Goal: Information Seeking & Learning: Learn about a topic

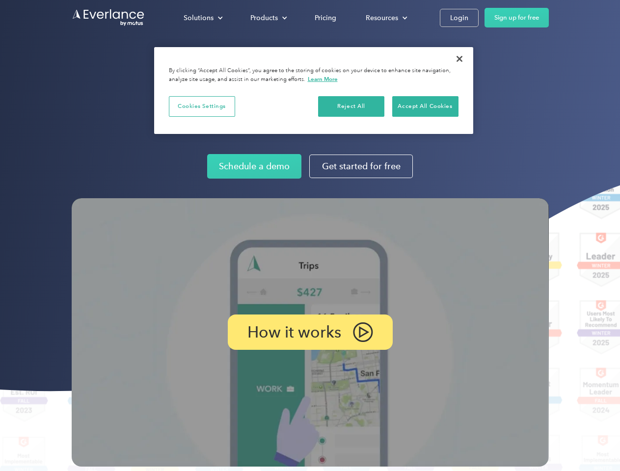
click at [310, 236] on img at bounding box center [310, 332] width 477 height 268
click at [203, 18] on div "Solutions" at bounding box center [199, 18] width 30 height 12
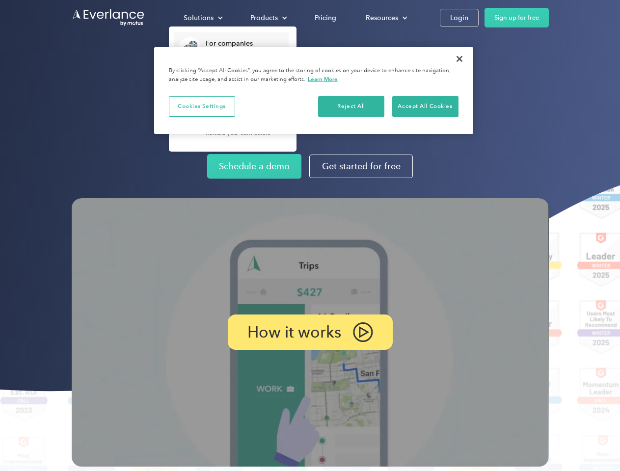
click at [267, 18] on div "Products" at bounding box center [263, 18] width 27 height 12
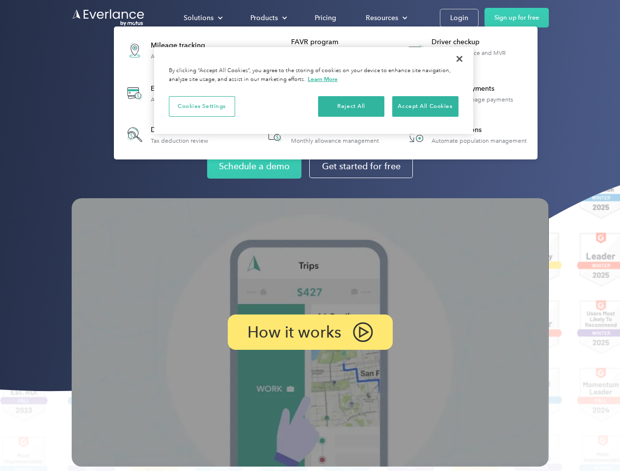
click at [385, 18] on div "Resources" at bounding box center [382, 18] width 32 height 12
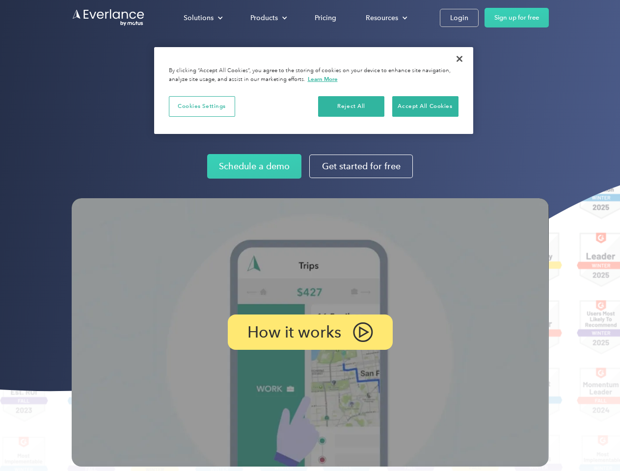
click at [310, 332] on p "How it works" at bounding box center [294, 332] width 94 height 12
click at [202, 106] on button "Cookies Settings" at bounding box center [202, 106] width 66 height 21
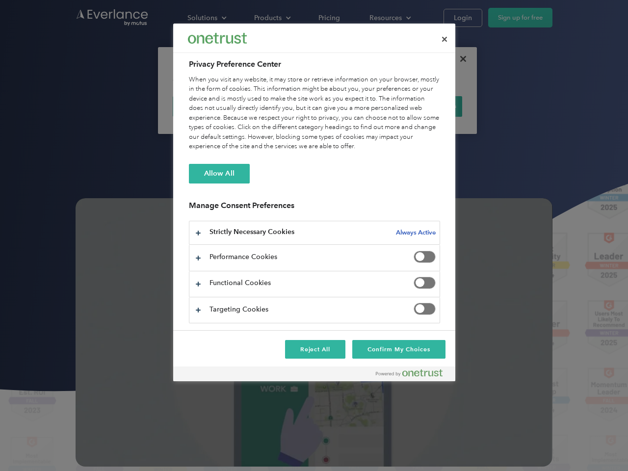
click at [351, 106] on div "When you visit any website, it may store or retrieve information on your browse…" at bounding box center [314, 113] width 251 height 77
click at [425, 106] on div "When you visit any website, it may store or retrieve information on your browse…" at bounding box center [314, 113] width 251 height 77
click at [459, 59] on div at bounding box center [314, 235] width 628 height 471
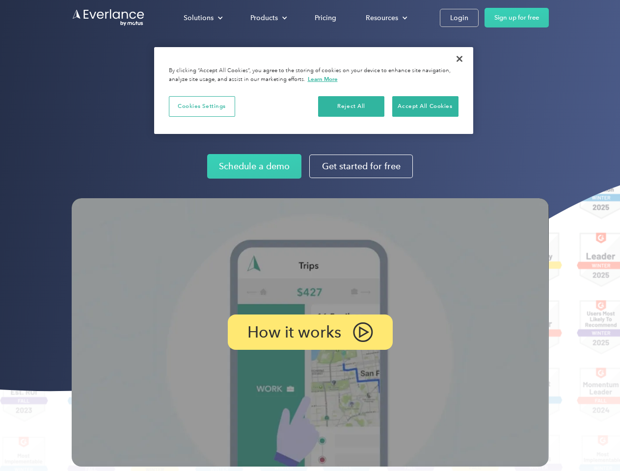
click at [310, 236] on img at bounding box center [310, 332] width 477 height 268
click at [203, 18] on div "Solutions" at bounding box center [199, 18] width 30 height 12
click at [267, 18] on div "Products" at bounding box center [263, 18] width 27 height 12
click at [385, 18] on div "Resources" at bounding box center [382, 18] width 32 height 12
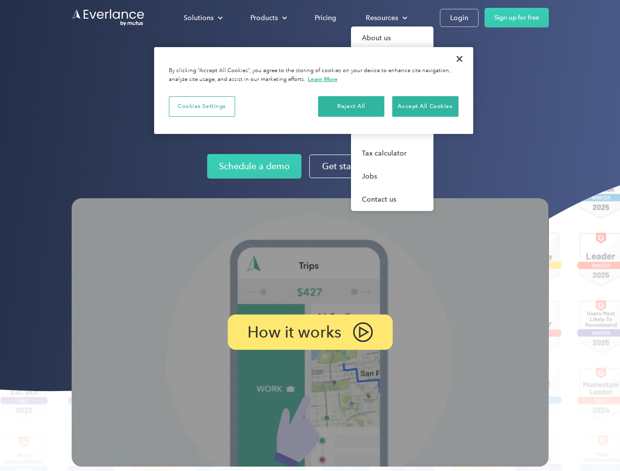
click at [310, 332] on p "How it works" at bounding box center [294, 332] width 94 height 12
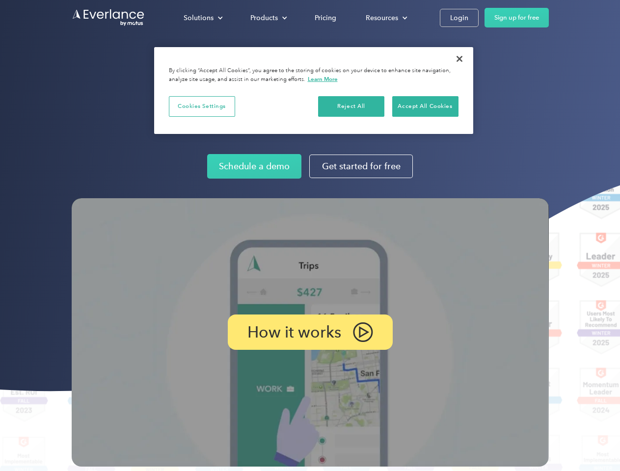
click at [202, 106] on button "Cookies Settings" at bounding box center [202, 106] width 66 height 21
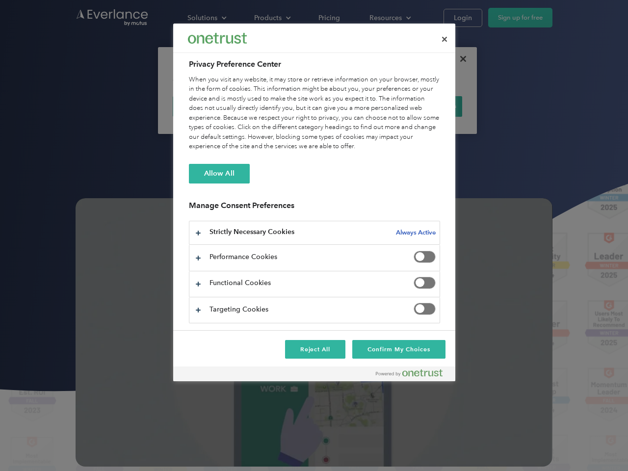
click at [351, 106] on div "When you visit any website, it may store or retrieve information on your browse…" at bounding box center [314, 113] width 251 height 77
click at [425, 106] on div "When you visit any website, it may store or retrieve information on your browse…" at bounding box center [314, 113] width 251 height 77
click at [459, 59] on div at bounding box center [314, 235] width 628 height 471
